Goal: Task Accomplishment & Management: Manage account settings

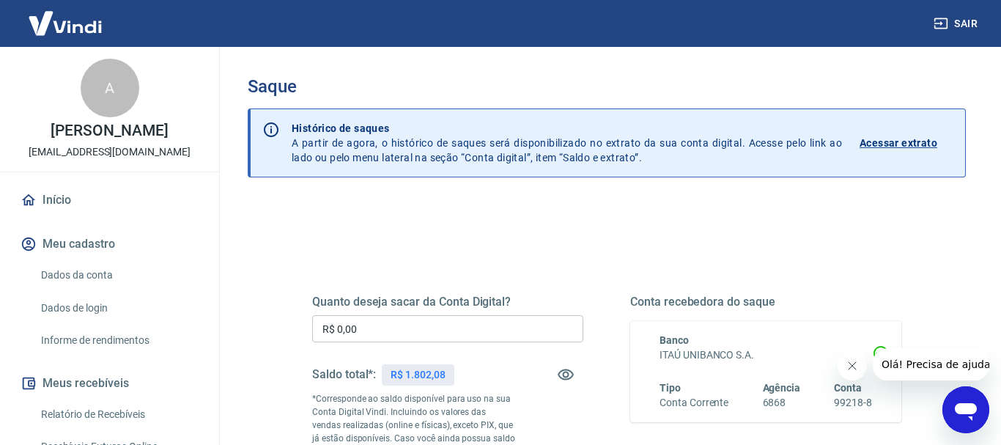
click at [423, 333] on input "R$ 0,00" at bounding box center [447, 328] width 271 height 27
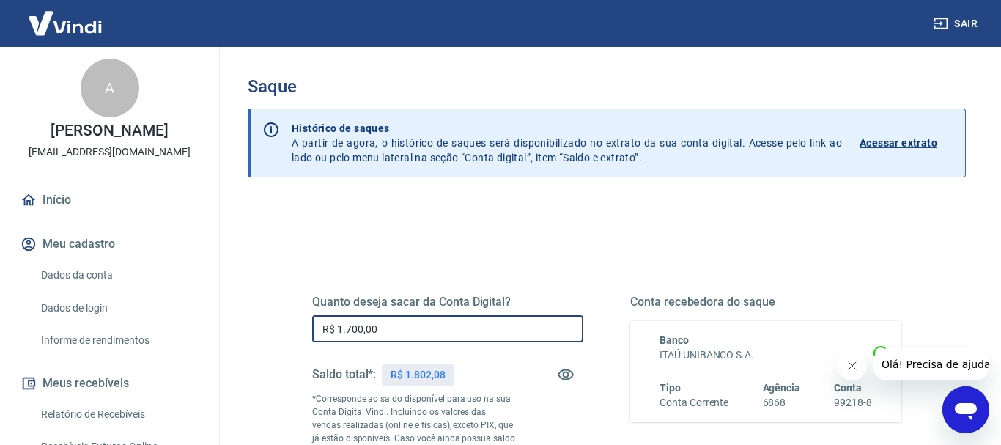
scroll to position [293, 0]
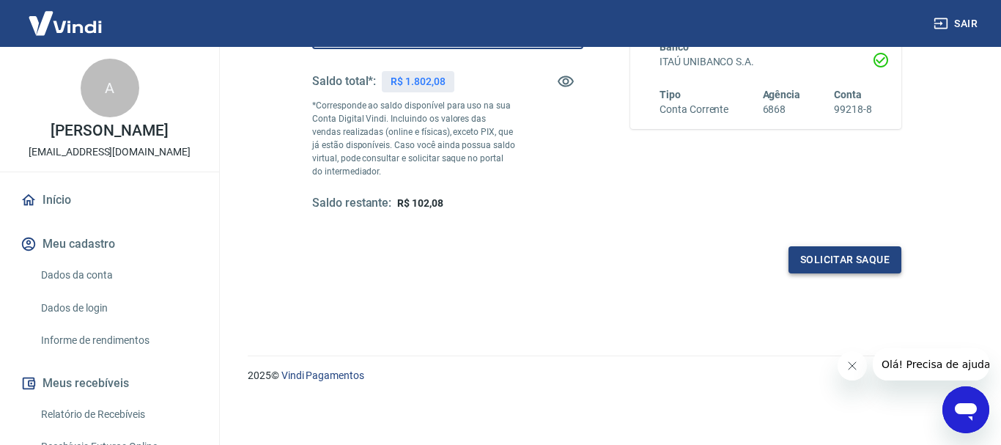
type input "R$ 1.700,00"
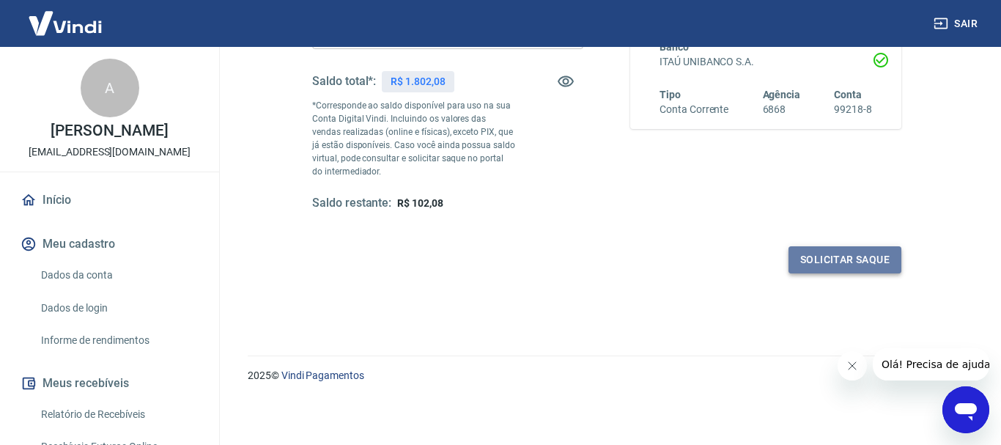
click at [883, 265] on button "Solicitar saque" at bounding box center [844, 259] width 113 height 27
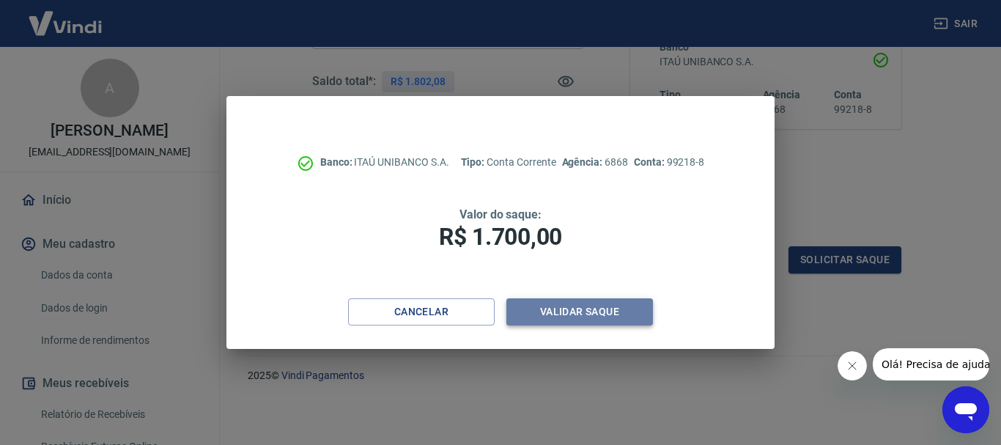
click at [554, 316] on button "Validar saque" at bounding box center [579, 311] width 147 height 27
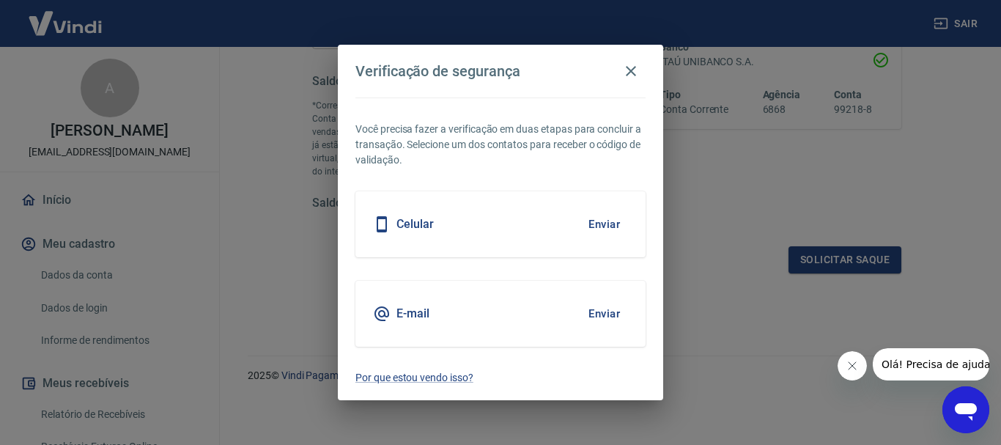
click at [607, 311] on button "Enviar" at bounding box center [604, 313] width 48 height 31
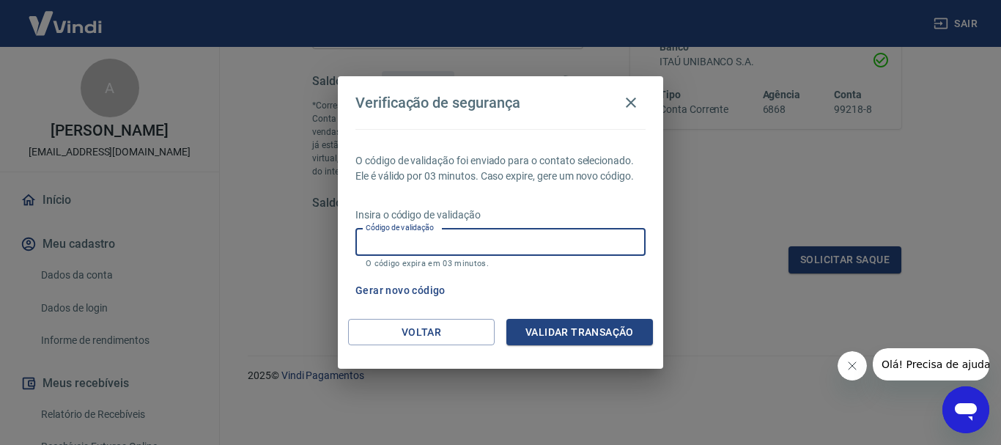
click at [436, 245] on input "Código de validação" at bounding box center [500, 242] width 290 height 27
type input "272679"
click at [552, 324] on button "Validar transação" at bounding box center [579, 332] width 147 height 27
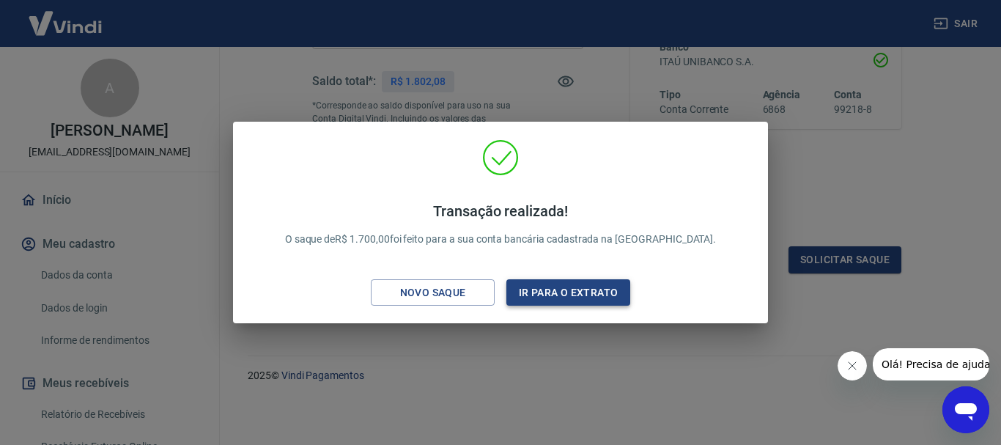
click at [572, 289] on button "Ir para o extrato" at bounding box center [568, 292] width 124 height 27
